Goal: Task Accomplishment & Management: Manage account settings

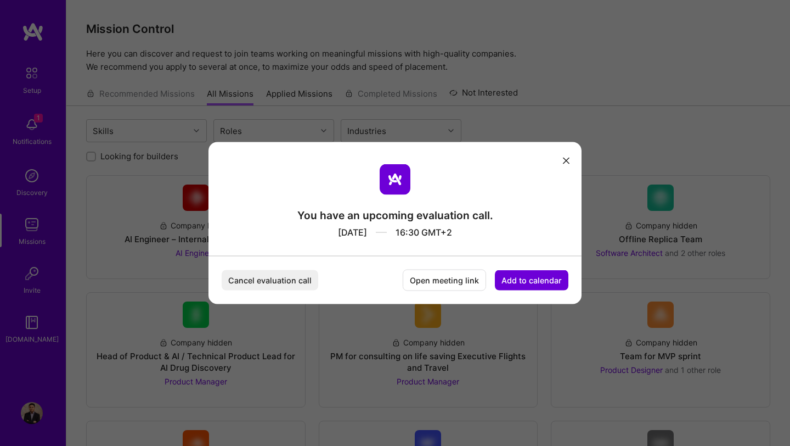
click at [306, 285] on button "Cancel evaluation call" at bounding box center [270, 280] width 97 height 20
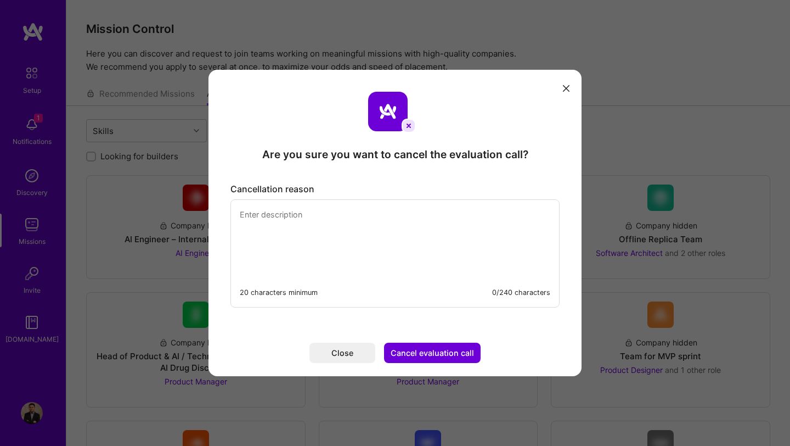
click at [430, 356] on button "Cancel evaluation call" at bounding box center [432, 352] width 97 height 20
click at [339, 262] on textarea "modal" at bounding box center [395, 237] width 328 height 75
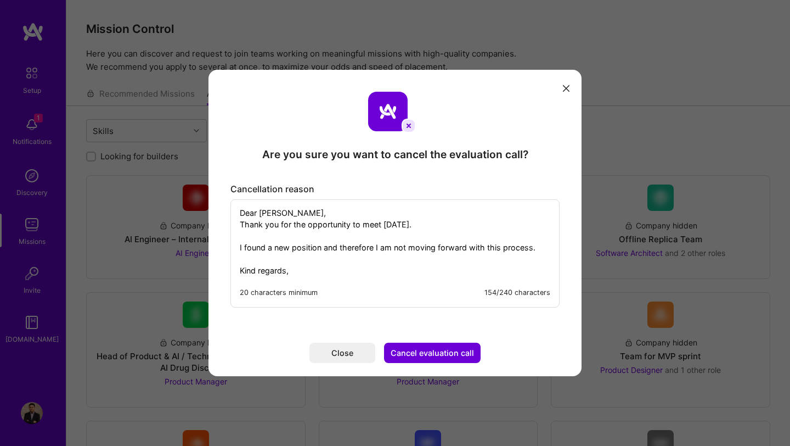
scroll to position [13, 0]
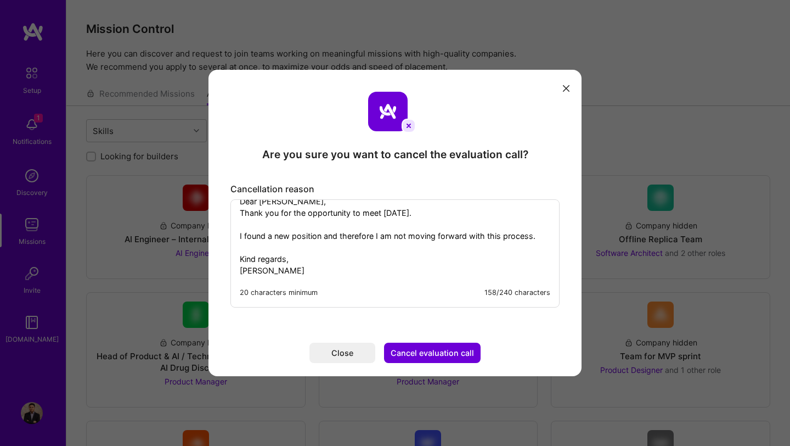
type textarea "Dear Javier, Thank you for the opportunity to meet today. I found a new positio…"
click at [436, 346] on button "Cancel evaluation call" at bounding box center [432, 352] width 97 height 20
